Goal: Task Accomplishment & Management: Manage account settings

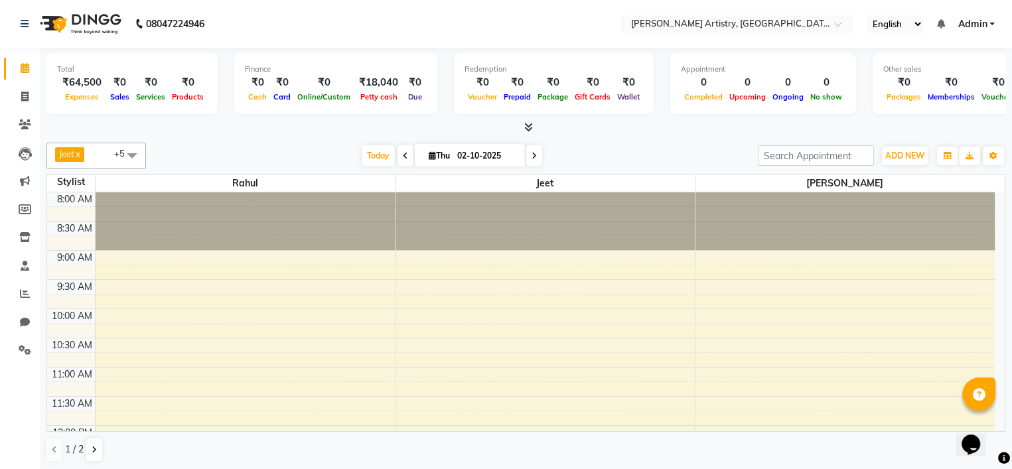
click at [626, 171] on div "Jeet x Mannu x Rahul x Sagar x [PERSON_NAME] x Sana x +5 Select All Jeet Lakshm…" at bounding box center [525, 302] width 959 height 331
click at [914, 154] on span "ADD NEW" at bounding box center [905, 156] width 39 height 10
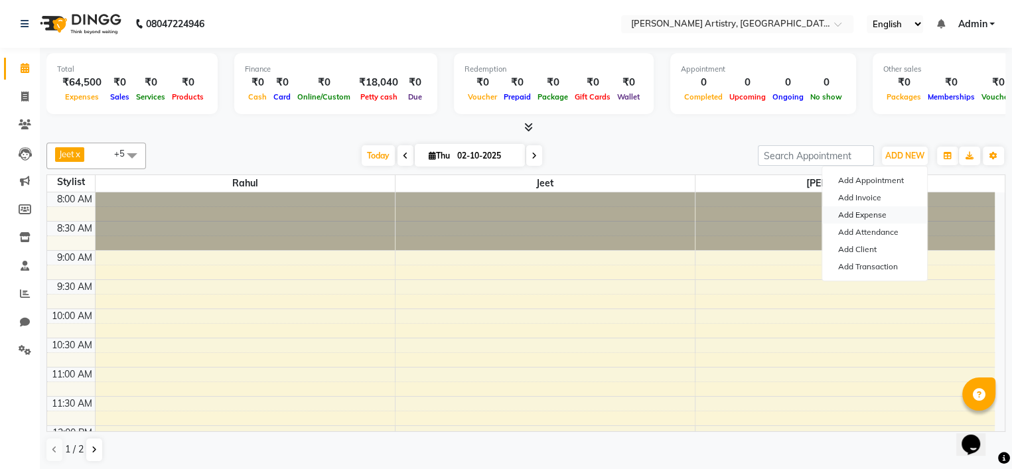
click at [843, 218] on link "Add Expense" at bounding box center [875, 214] width 105 height 17
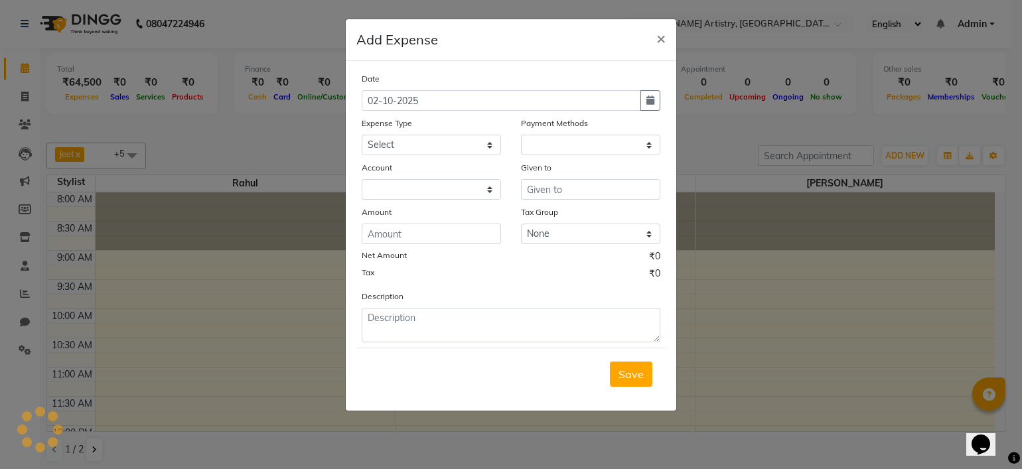
select select "1"
select select "7445"
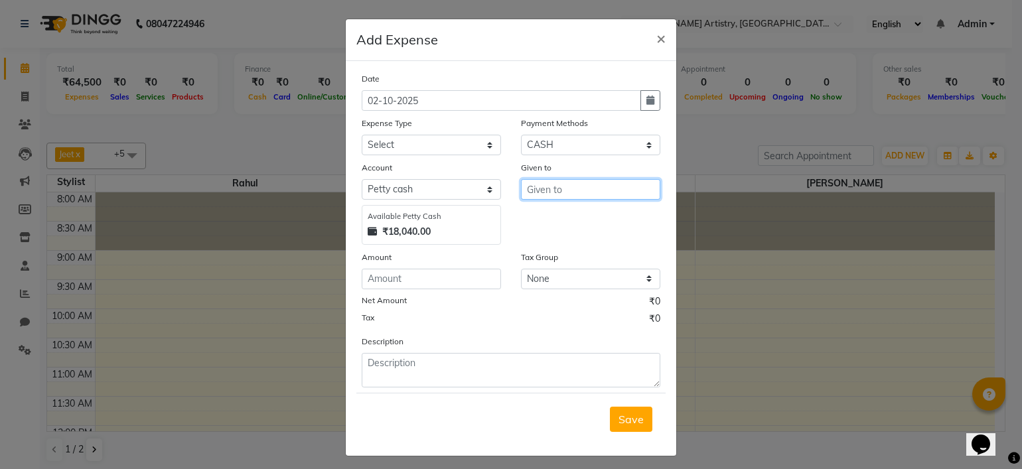
click at [587, 185] on input "text" at bounding box center [590, 189] width 139 height 21
type input "Coffee"
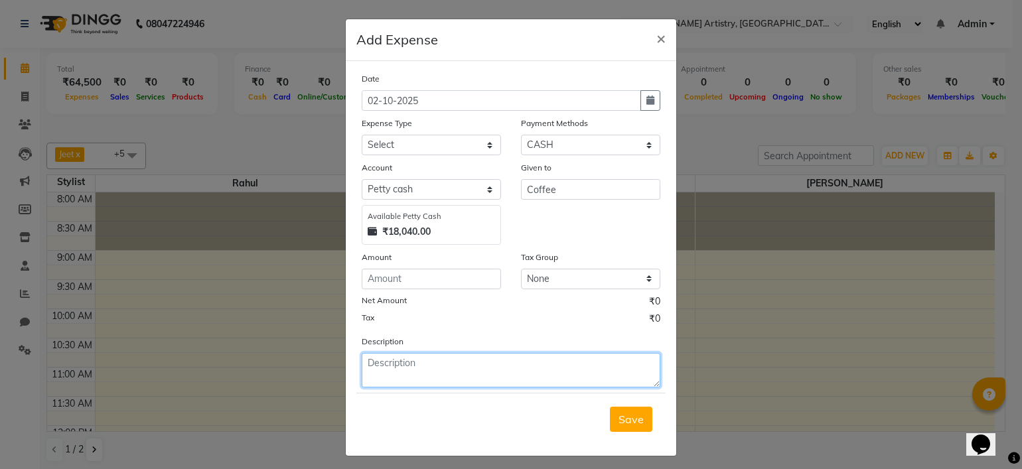
click at [430, 364] on textarea at bounding box center [511, 370] width 299 height 35
paste textarea "Coffee"
type textarea "Coffee"
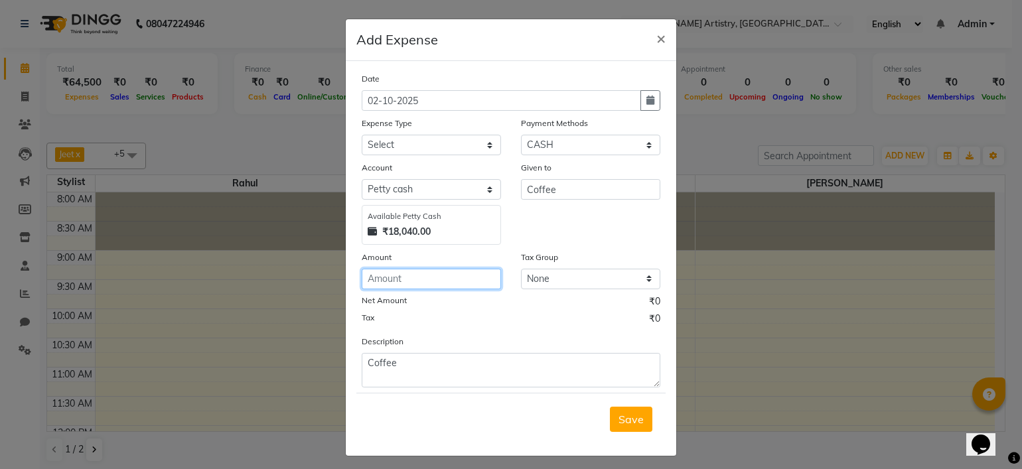
click at [413, 282] on input "number" at bounding box center [431, 279] width 139 height 21
type input "2000"
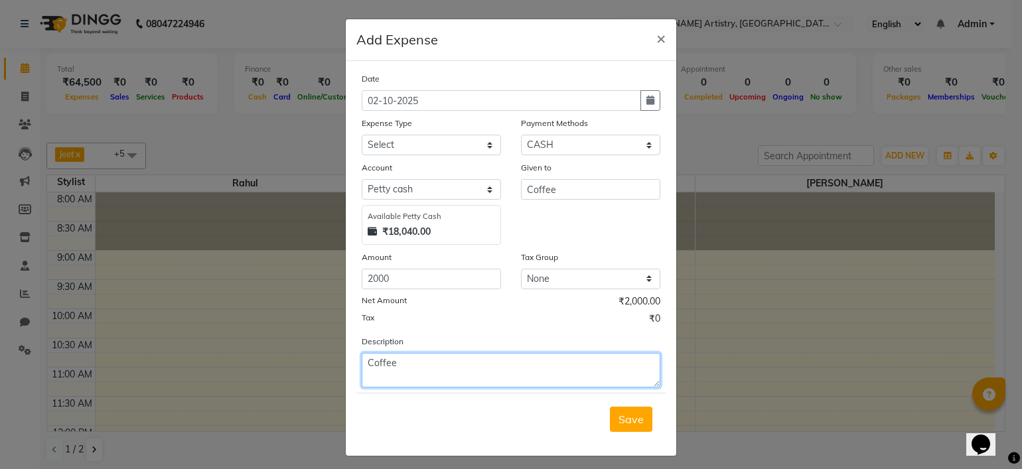
click at [434, 371] on textarea "Coffee" at bounding box center [511, 370] width 299 height 35
type textarea "Coffee 1125 pending"
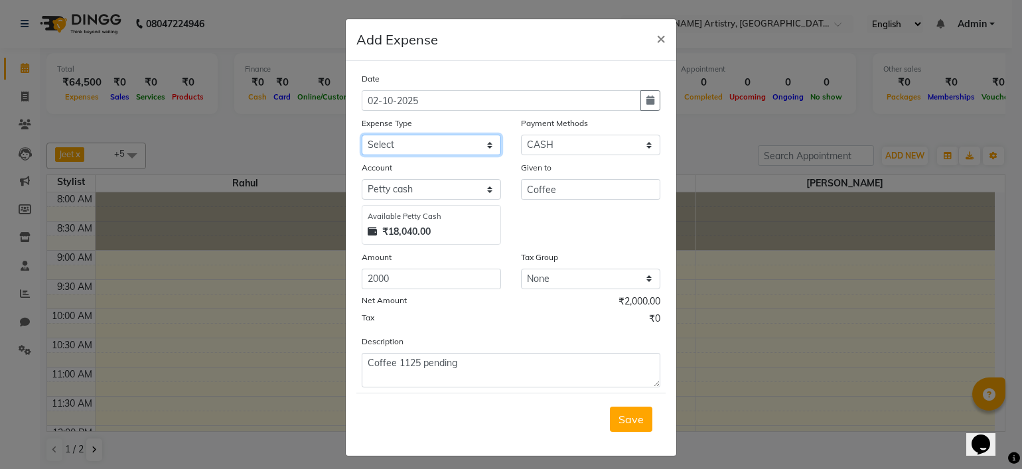
click at [390, 140] on select "Select Advance Salary Bank charges Car maintenance Cash transfer to bank Cash t…" at bounding box center [431, 145] width 139 height 21
select select "18"
click at [362, 136] on select "Select Advance Salary Bank charges Car maintenance Cash transfer to bank Cash t…" at bounding box center [431, 145] width 139 height 21
click at [627, 424] on span "Save" at bounding box center [631, 419] width 25 height 13
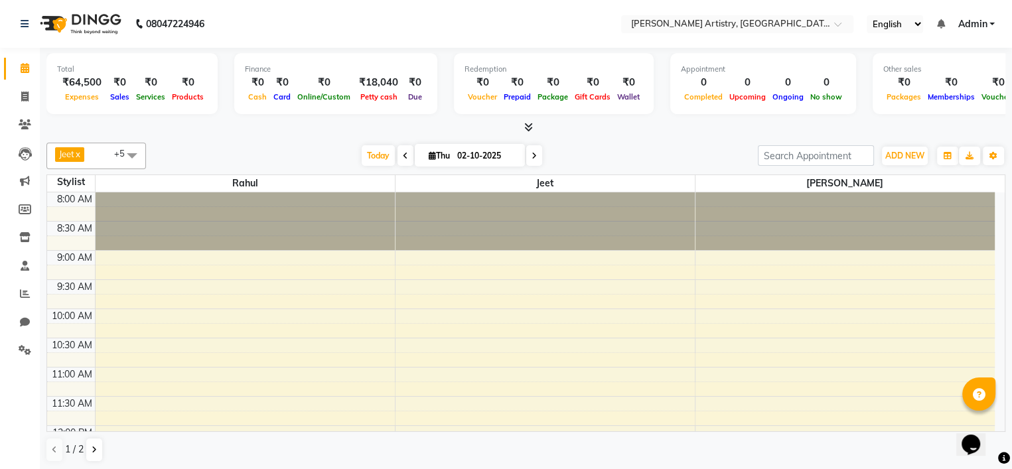
click at [372, 104] on div "Finance ₹0 Cash ₹0 Card ₹0 Online/Custom ₹18,040 [PERSON_NAME] cash ₹0 Due" at bounding box center [335, 83] width 203 height 61
click at [373, 100] on span "Petty cash" at bounding box center [379, 96] width 44 height 9
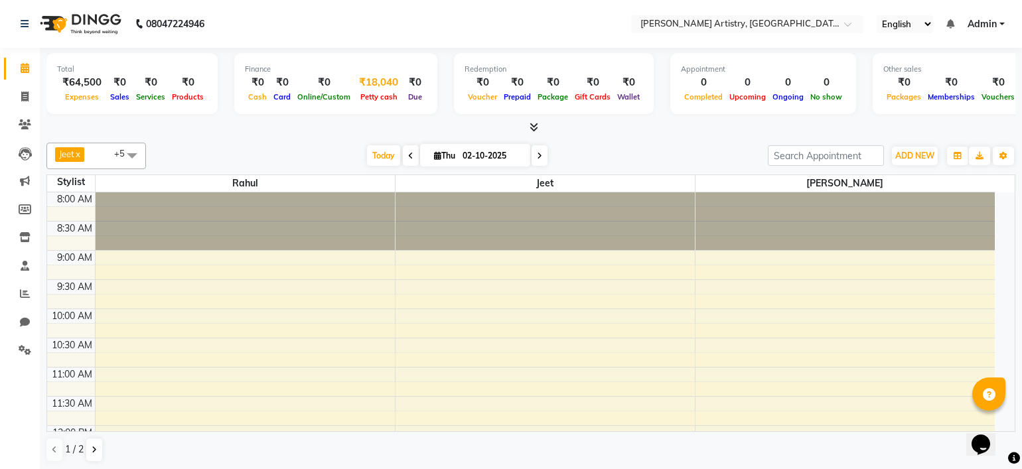
select select "7445"
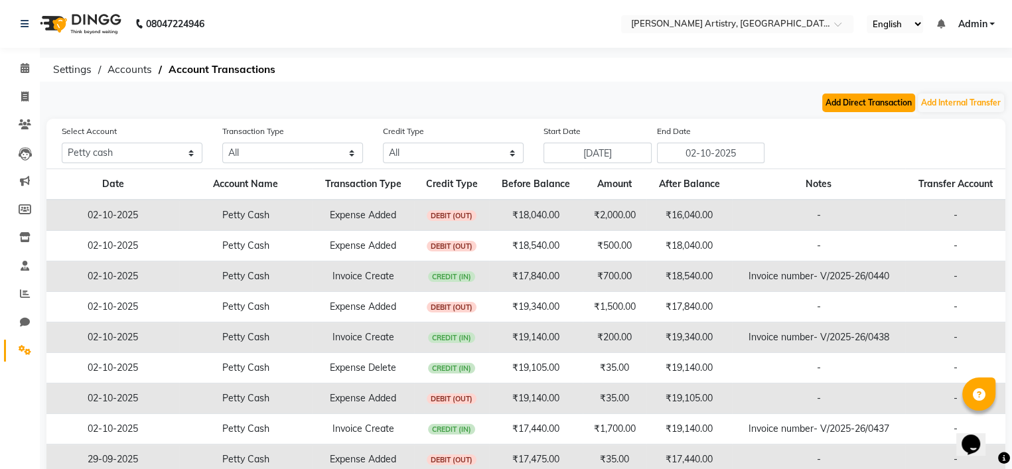
click at [862, 104] on button "Add Direct Transaction" at bounding box center [869, 103] width 93 height 19
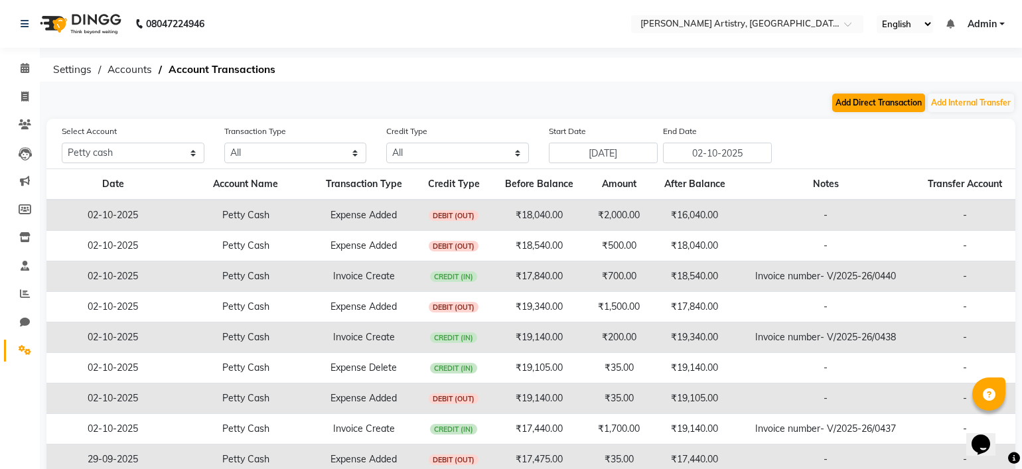
select select "direct"
select select "7445"
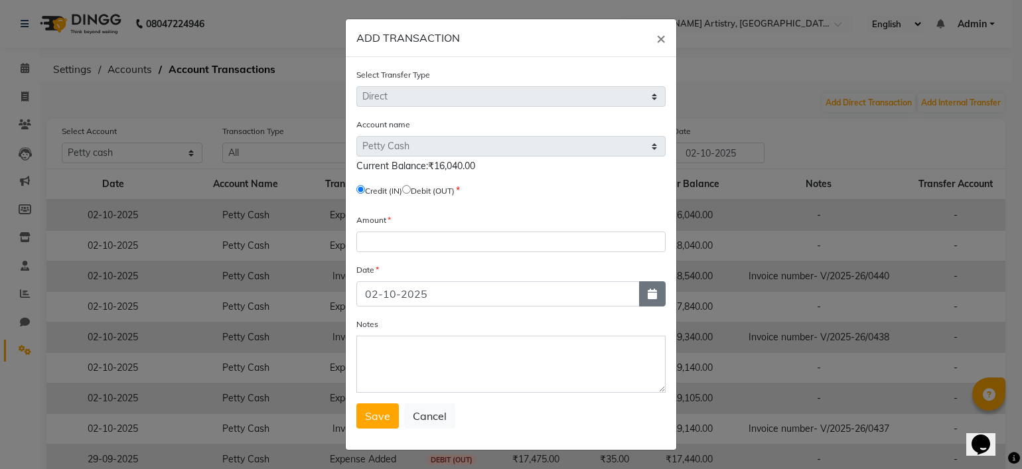
click at [641, 299] on button "button" at bounding box center [652, 293] width 27 height 25
select select "10"
select select "2025"
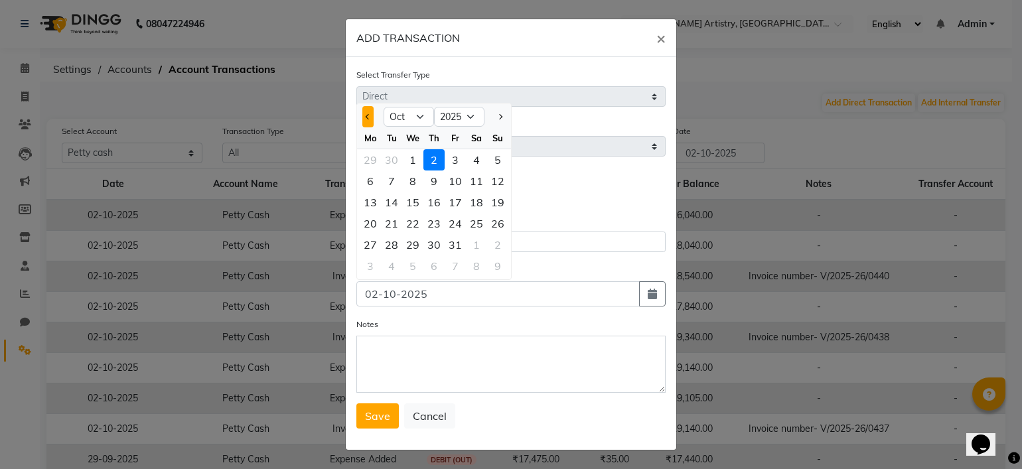
click at [362, 118] on button "Previous month" at bounding box center [367, 116] width 11 height 21
select select "9"
click at [388, 246] on div "30" at bounding box center [391, 244] width 21 height 21
type input "30-09-2025"
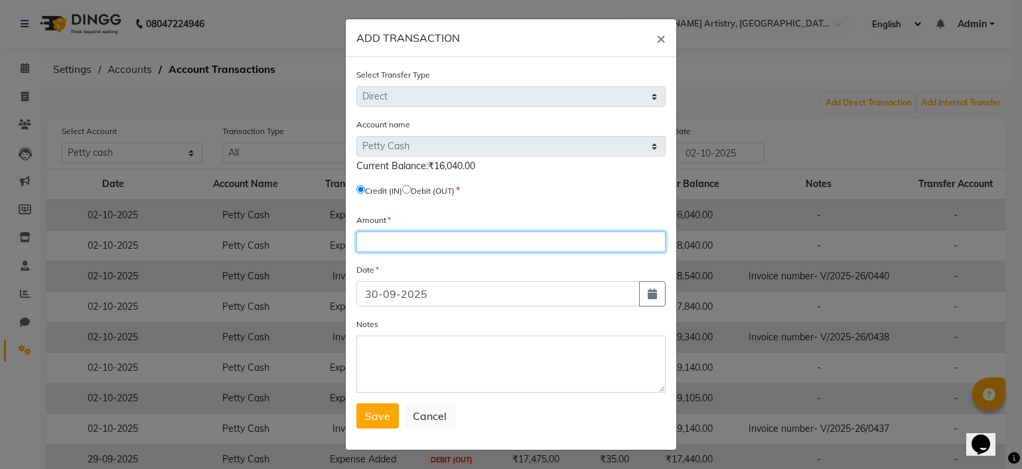
click at [489, 250] on input "number" at bounding box center [511, 242] width 309 height 21
click at [410, 189] on input "radio" at bounding box center [406, 189] width 9 height 9
radio input "true"
click at [433, 249] on input "number" at bounding box center [511, 242] width 309 height 21
type input "10000"
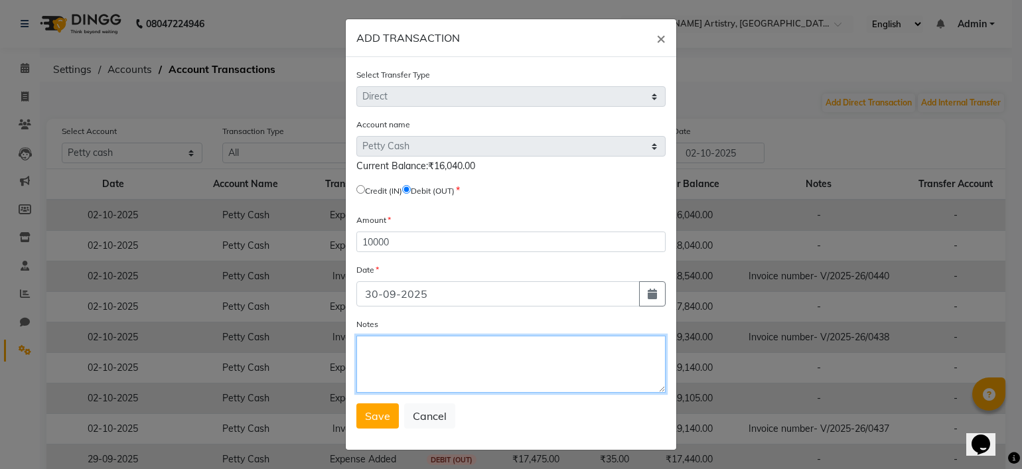
click at [396, 382] on textarea "Notes" at bounding box center [511, 364] width 309 height 57
type textarea "Deposite"
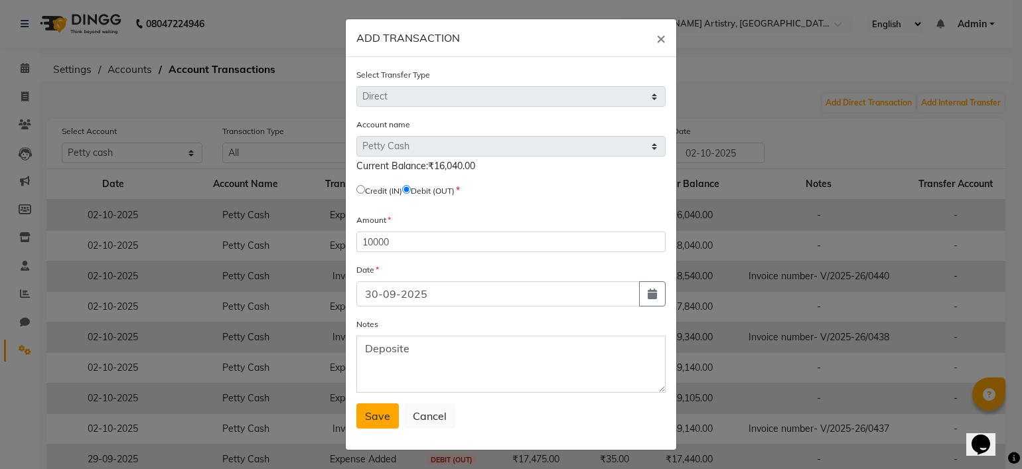
click at [374, 429] on button "Save" at bounding box center [378, 416] width 42 height 25
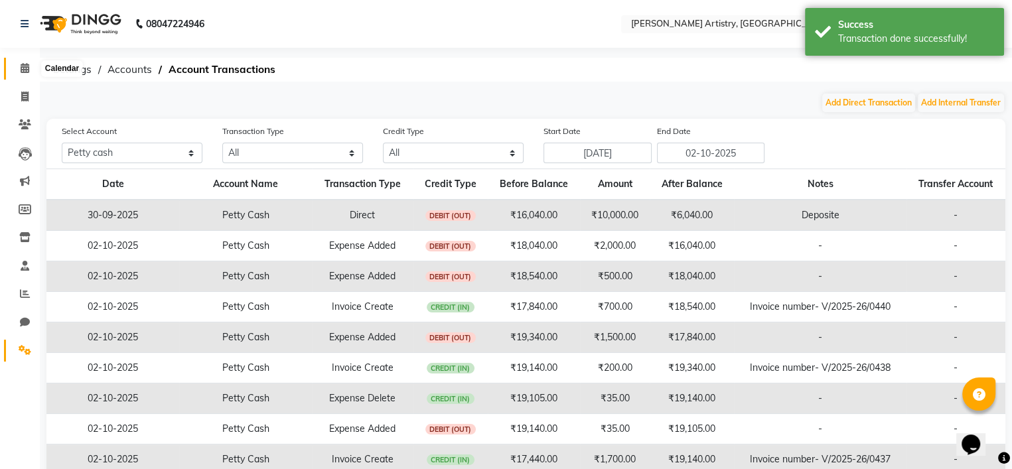
click at [25, 64] on icon at bounding box center [25, 68] width 9 height 10
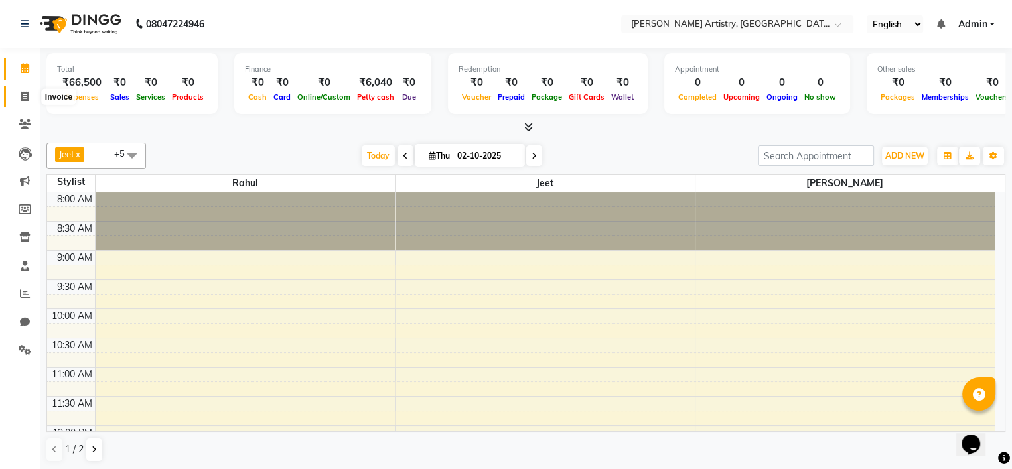
click at [19, 97] on span at bounding box center [24, 97] width 23 height 15
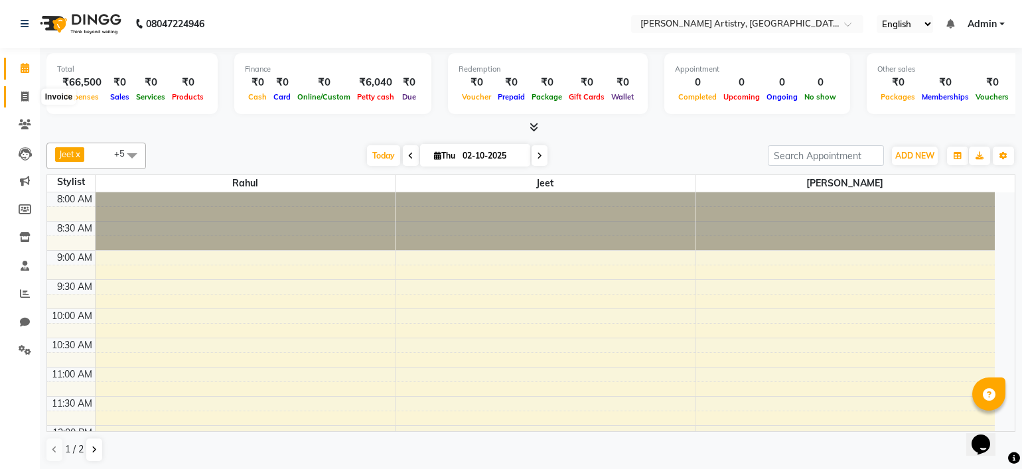
select select "8322"
select select "service"
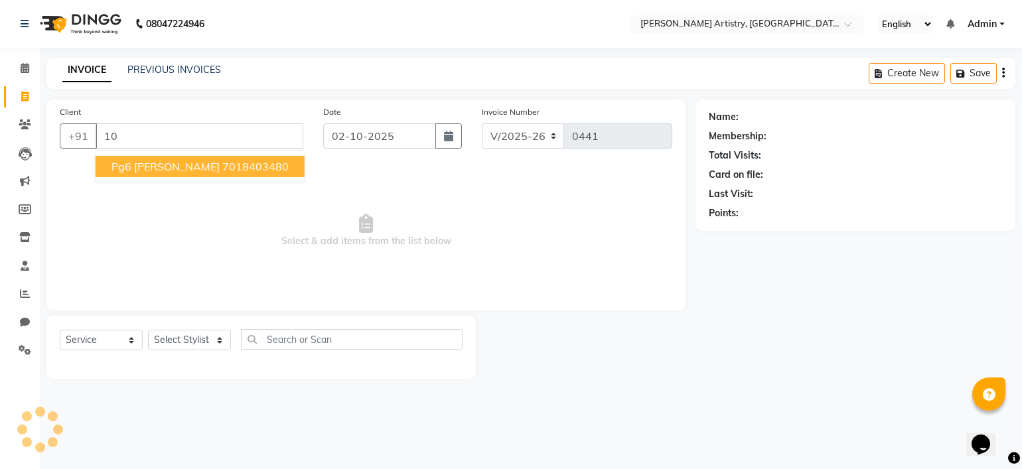
type input "1"
type input "7050"
click at [355, 204] on span "Select & add items from the list below" at bounding box center [366, 231] width 613 height 133
